Goal: Find specific page/section: Find specific page/section

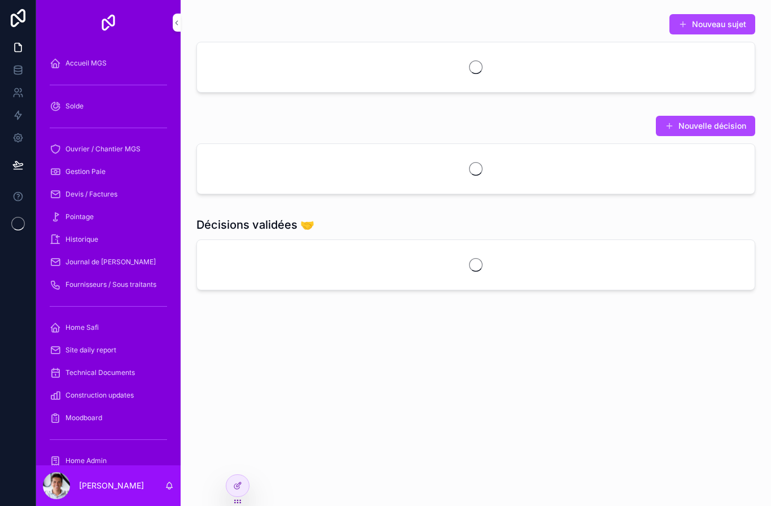
scroll to position [40, 0]
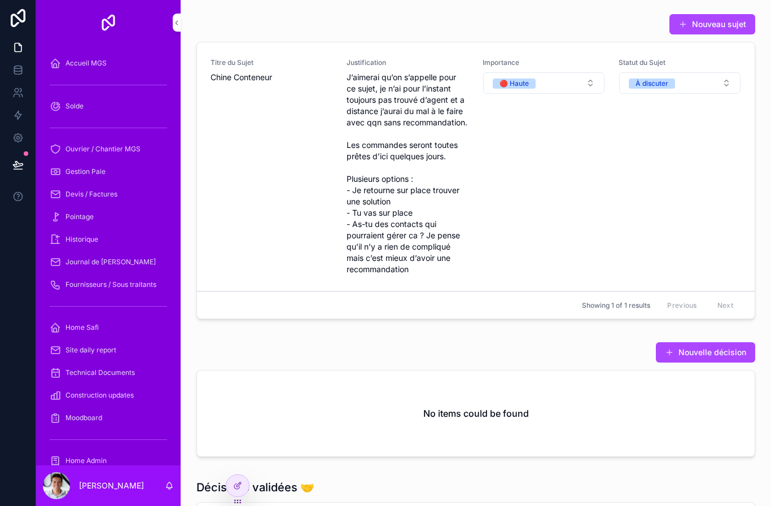
click at [238, 500] on icon at bounding box center [237, 500] width 1 height 1
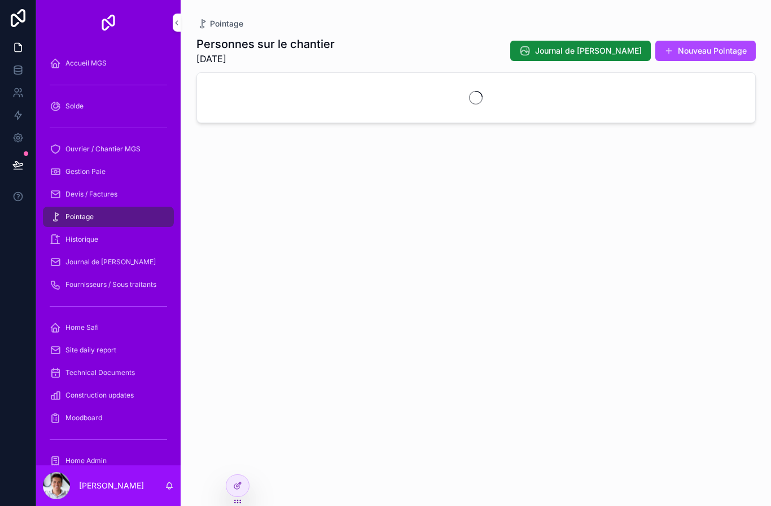
scroll to position [40, 0]
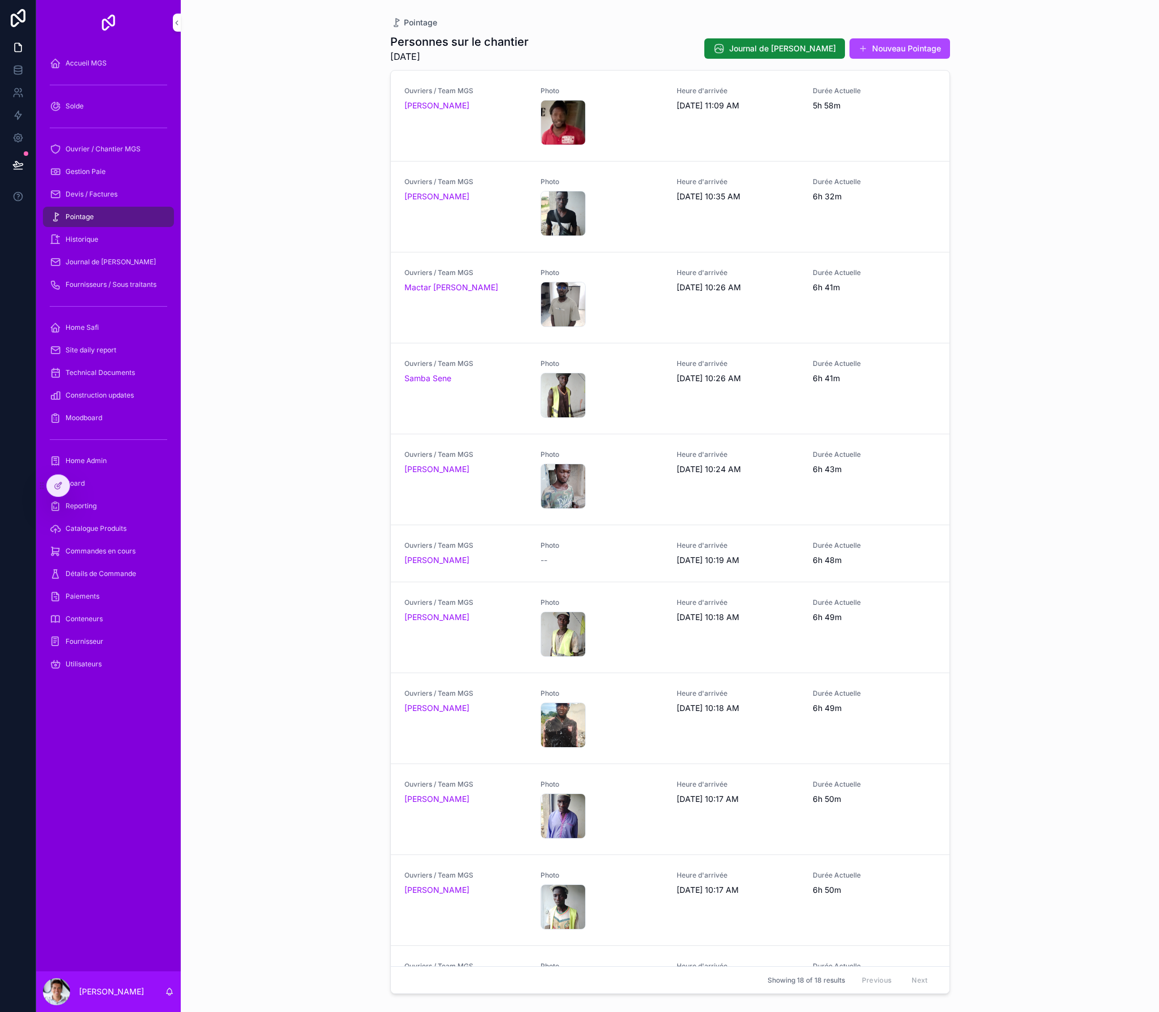
click at [289, 499] on div "Pointage Personnes sur le chantier 10/3/2025 Journal de Chantier Nouveau Pointa…" at bounding box center [670, 506] width 978 height 1012
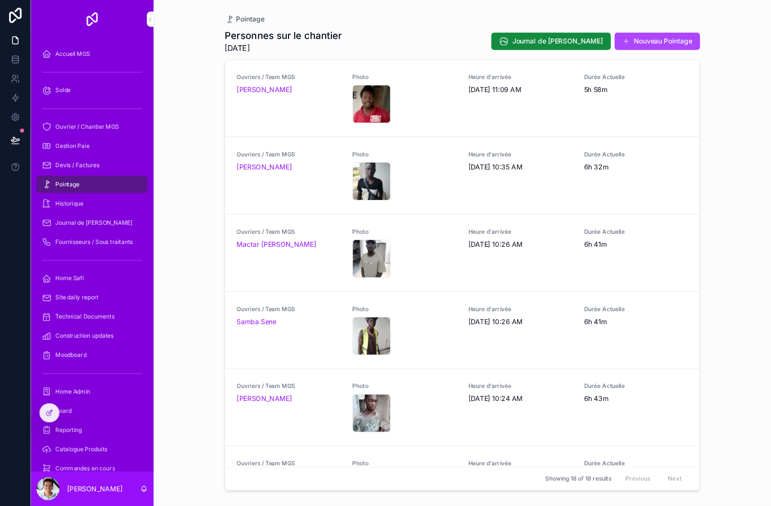
scroll to position [38, 0]
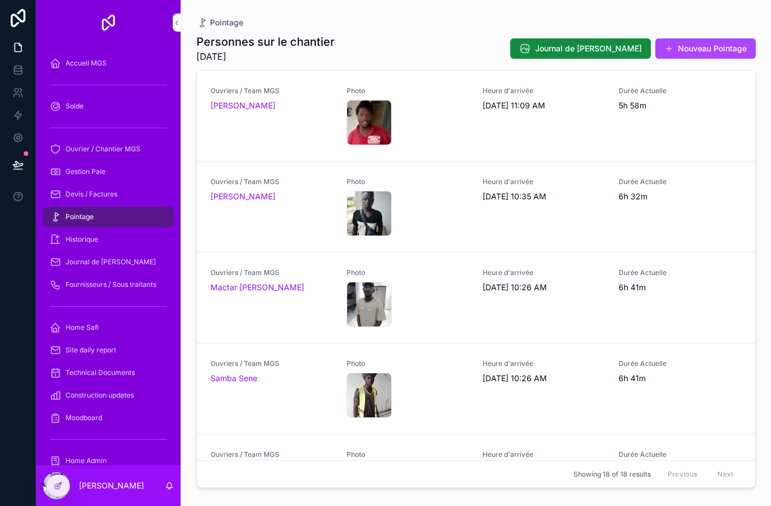
drag, startPoint x: 330, startPoint y: 748, endPoint x: 30, endPoint y: 481, distance: 401.6
click at [0, 0] on html "Accueil MGS Solde Ouvrier / Chantier MGS Gestion Paie Devis / Factures Pointage…" at bounding box center [385, 253] width 771 height 506
